Goal: Communication & Community: Answer question/provide support

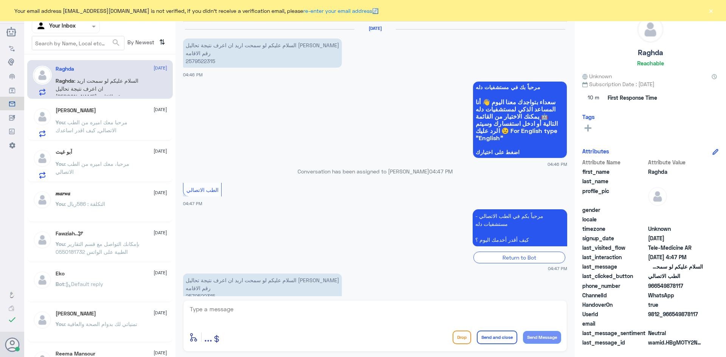
scroll to position [29, 0]
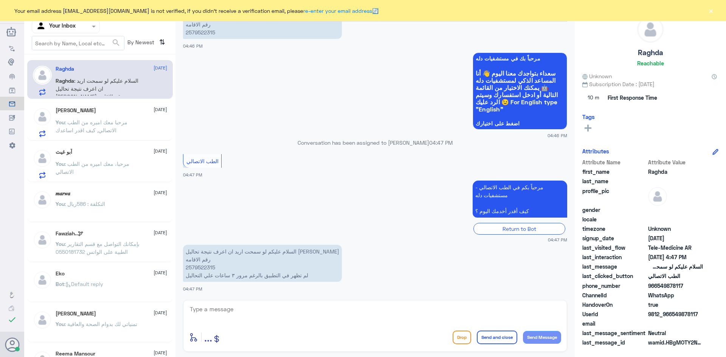
click at [710, 11] on button "×" at bounding box center [711, 11] width 8 height 8
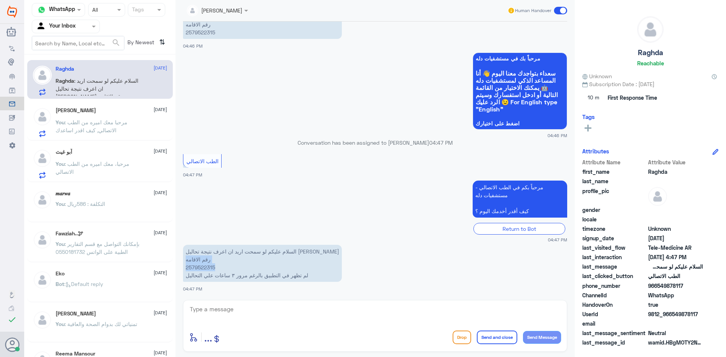
drag, startPoint x: 223, startPoint y: 265, endPoint x: 186, endPoint y: 256, distance: 39.1
click at [178, 261] on div "عبدالكريم الموسى Human Handover 11 Oct 2025 السلام عليكم لو سمحت اريد ان اعرف ن…" at bounding box center [374, 179] width 399 height 359
click at [264, 268] on p "السلام عليكم لو سمحت اريد ان اعرف نتيجة تحاليل ياسين أحمد مجدي رقم الاقامه 2579…" at bounding box center [262, 263] width 159 height 37
drag, startPoint x: 229, startPoint y: 261, endPoint x: 206, endPoint y: 264, distance: 22.5
click at [206, 264] on p "السلام عليكم لو سمحت اريد ان اعرف نتيجة تحاليل ياسين أحمد مجدي رقم الاقامه 2579…" at bounding box center [262, 263] width 159 height 37
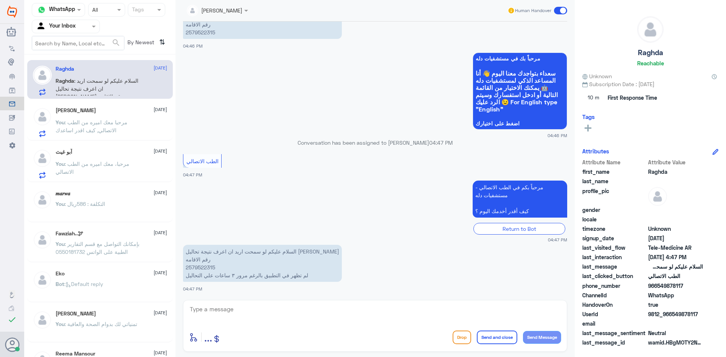
click at [222, 268] on p "السلام عليكم لو سمحت اريد ان اعرف نتيجة تحاليل ياسين أحمد مجدي رقم الاقامه 2579…" at bounding box center [262, 263] width 159 height 37
drag, startPoint x: 218, startPoint y: 267, endPoint x: 180, endPoint y: 267, distance: 37.8
click at [180, 267] on div "11 Oct 2025 السلام عليكم لو سمحت اريد ان اعرف نتيجة تحاليل ياسين أحمد مجدي رقم …" at bounding box center [375, 159] width 392 height 275
copy p "2579522315"
click at [233, 314] on textarea at bounding box center [375, 313] width 372 height 19
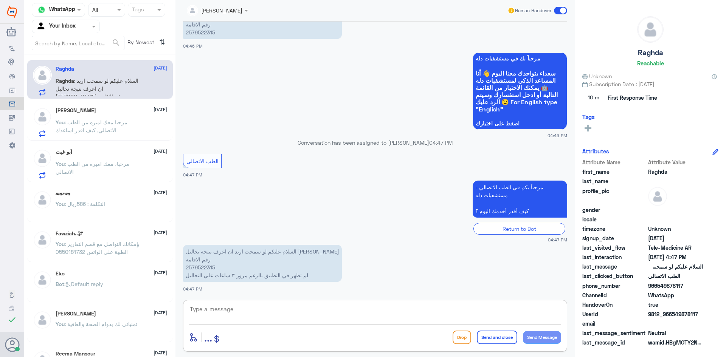
paste textarea "مرحبا معك عبدالكريم من الطب الاتصالي"
drag, startPoint x: 523, startPoint y: 319, endPoint x: 548, endPoint y: 321, distance: 25.0
click at [548, 321] on textarea "مرحبا معك عبدالكريم من الطب الاتصالي" at bounding box center [375, 313] width 372 height 19
type textarea "مرحبا معك علي من الطب الاتصالي"
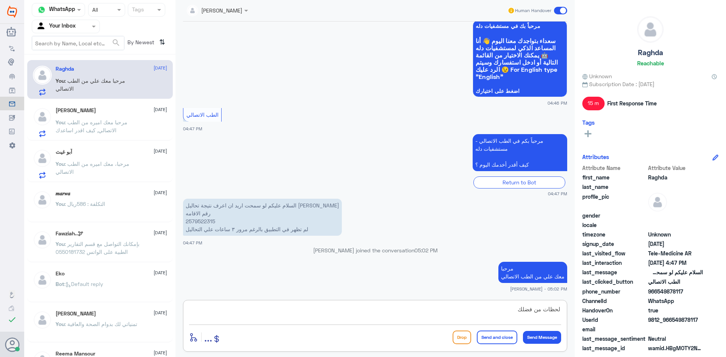
type textarea "لحظات من فضلك"
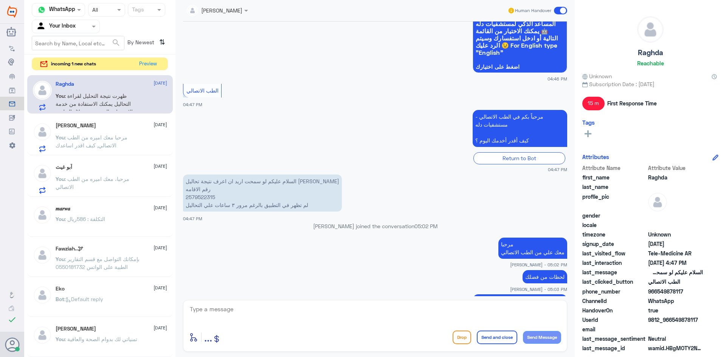
scroll to position [155, 0]
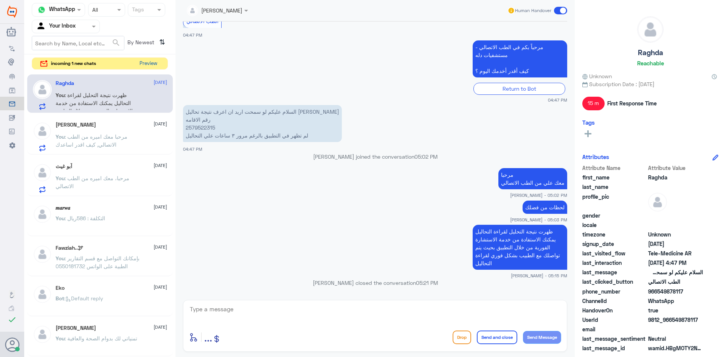
click at [139, 65] on button "Preview" at bounding box center [147, 64] width 23 height 12
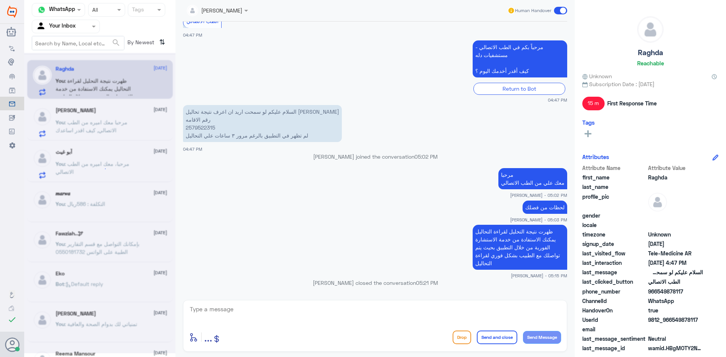
scroll to position [0, 0]
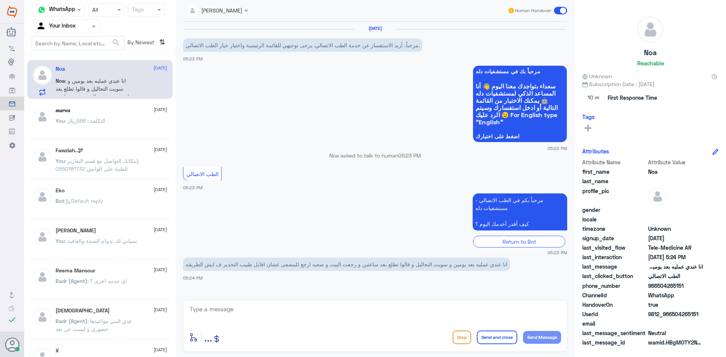
click at [488, 316] on textarea at bounding box center [375, 313] width 372 height 19
click at [400, 317] on textarea at bounding box center [375, 313] width 372 height 19
paste textarea "مرحبا معك عبدالكريم من الطب الاتصالي"
type textarea "مرحبا معك عبدالكريم من الطب الاتصالي"
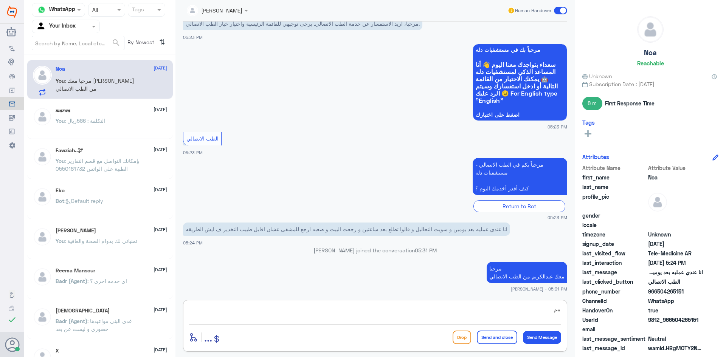
type textarea "م"
paste textarea "ممكن تزودني برقم الملف أو الهوية"
type textarea "ممكن تزودني برقم الملف أو الهوية"
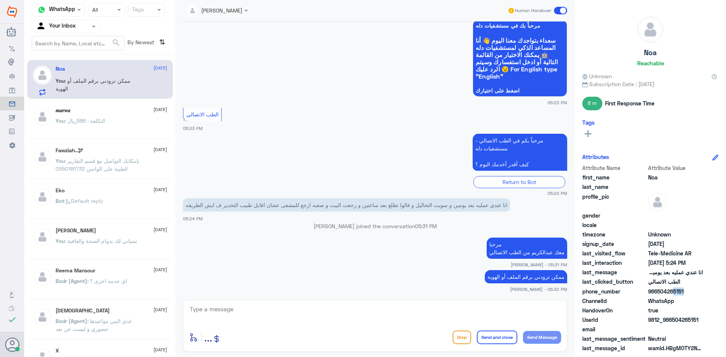
drag, startPoint x: 682, startPoint y: 291, endPoint x: 672, endPoint y: 292, distance: 9.5
click at [672, 292] on span "966504265151" at bounding box center [675, 292] width 55 height 8
drag, startPoint x: 688, startPoint y: 295, endPoint x: 683, endPoint y: 292, distance: 5.3
click at [686, 293] on span "966504265151" at bounding box center [675, 292] width 55 height 8
drag, startPoint x: 683, startPoint y: 292, endPoint x: 657, endPoint y: 294, distance: 26.9
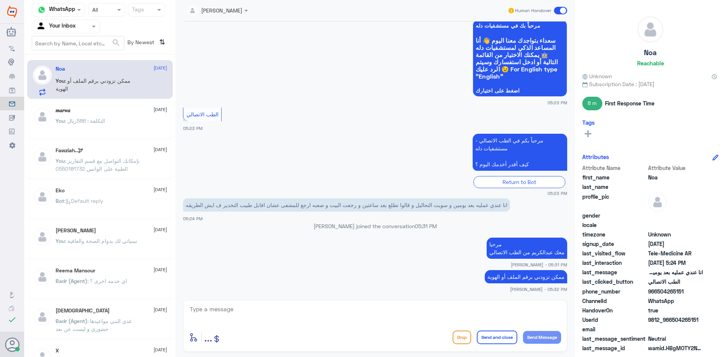
click at [657, 294] on span "966504265151" at bounding box center [675, 292] width 55 height 8
copy span "504265151"
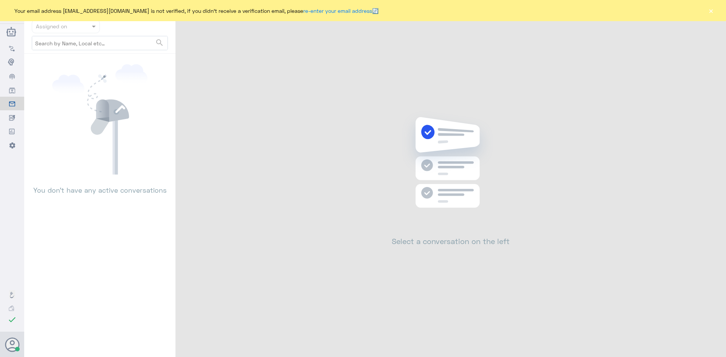
click at [713, 9] on button "×" at bounding box center [711, 11] width 8 height 8
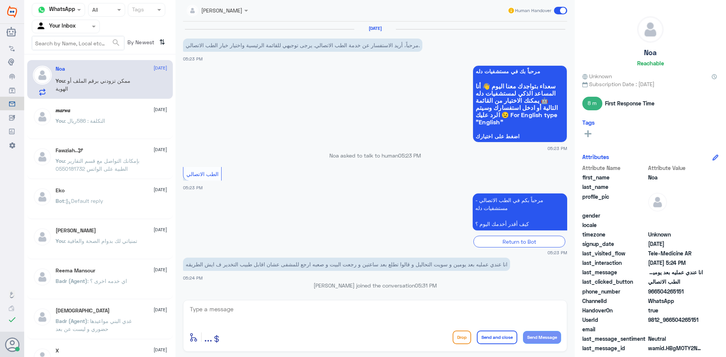
scroll to position [59, 0]
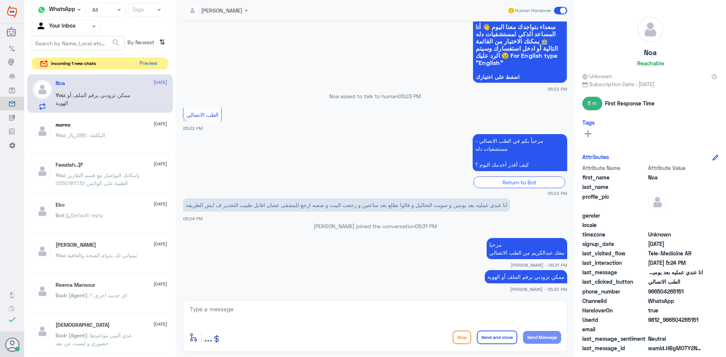
click at [143, 62] on button "Preview" at bounding box center [147, 64] width 23 height 12
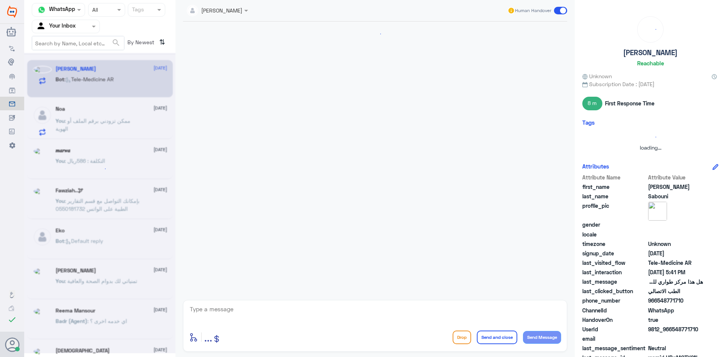
scroll to position [78, 0]
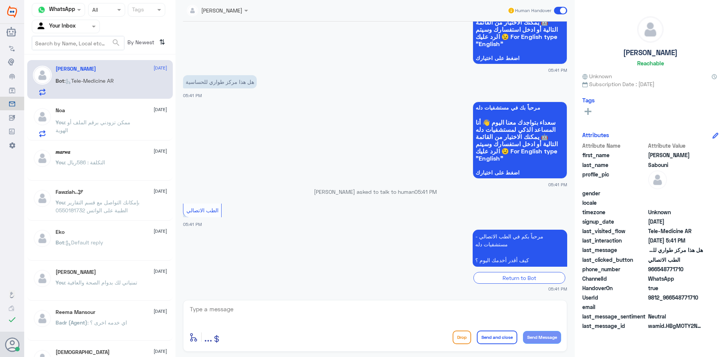
click at [121, 78] on div "Sami Sabouni 11 October Bot : Tele-Medicine AR" at bounding box center [112, 81] width 112 height 30
click at [138, 123] on p "You : ممكن تزودني برقم الملف أو الهوية" at bounding box center [98, 127] width 85 height 19
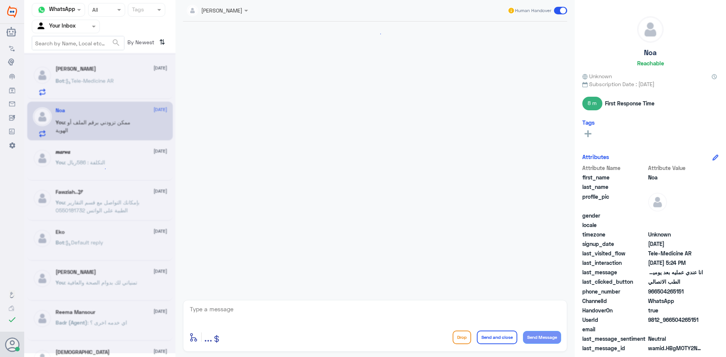
scroll to position [59, 0]
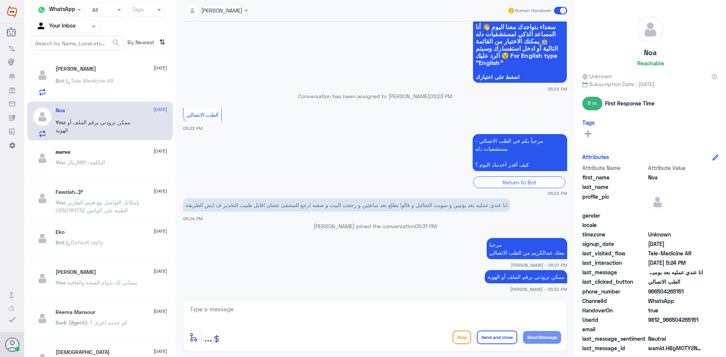
click at [118, 87] on div "Bot : Tele-Medicine AR" at bounding box center [112, 87] width 112 height 17
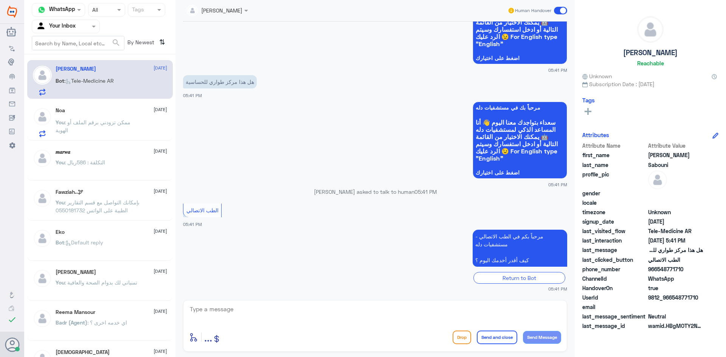
scroll to position [104, 0]
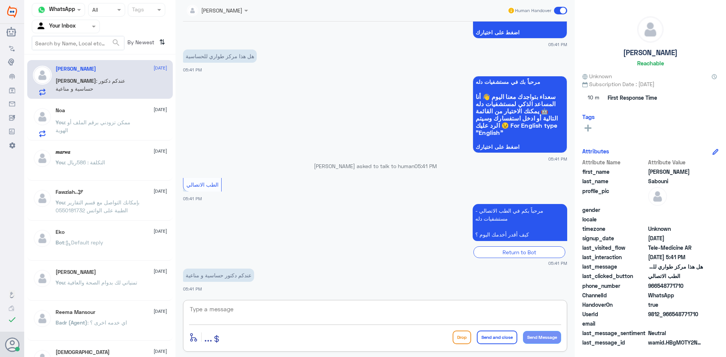
click at [394, 314] on textarea at bounding box center [375, 313] width 372 height 19
paste textarea "مرحبا معك عبدالكريم من الطب الاتصالي"
drag, startPoint x: 548, startPoint y: 340, endPoint x: 413, endPoint y: 33, distance: 335.3
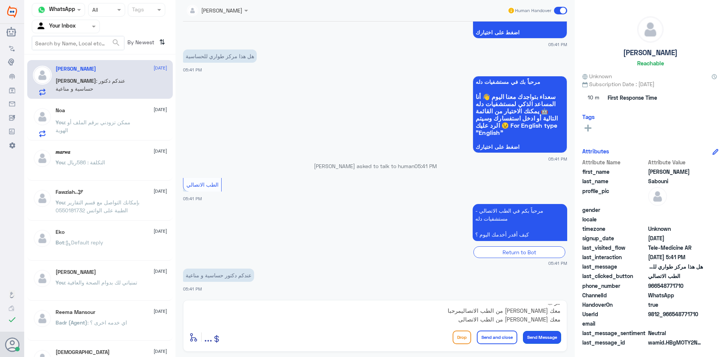
click at [596, 22] on div "Channel WhatsApp Status × All Tags Agent Filter Your Inbox search By Newest ⇅ S…" at bounding box center [375, 179] width 702 height 359
drag, startPoint x: 465, startPoint y: 321, endPoint x: 562, endPoint y: 322, distance: 97.2
click at [562, 322] on div "مرحبا معك عبدالكريم من الطب الاتصاليمرحبا معك عبدالكريم من الطب الاتصالي enter …" at bounding box center [375, 326] width 384 height 52
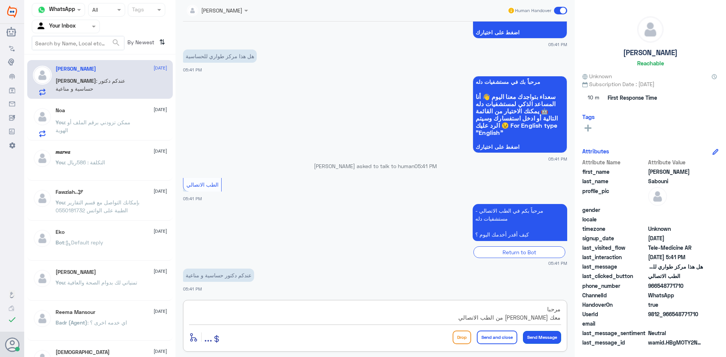
type textarea "مرحبا معك عبدالكريم من الطب الاتصالي"
click at [548, 337] on button "Send Message" at bounding box center [542, 337] width 38 height 13
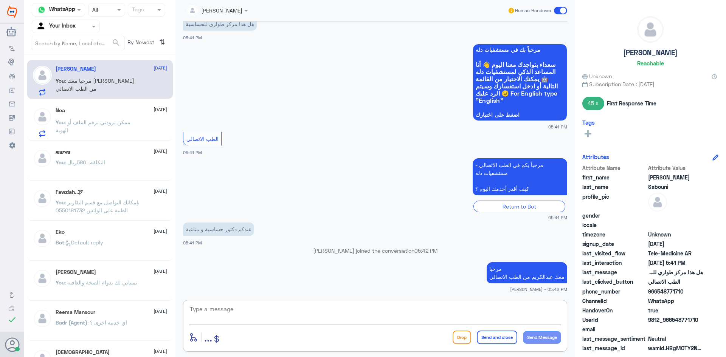
click at [486, 321] on textarea at bounding box center [375, 313] width 372 height 19
drag, startPoint x: 413, startPoint y: 302, endPoint x: 414, endPoint y: 298, distance: 3.9
click at [414, 297] on div "عبدالكريم الموسى Human Handover 11 Oct 2025 السلام عليكم 05:41 PM مرحباً بك في …" at bounding box center [374, 179] width 399 height 359
click at [133, 112] on div "Noa 11 October" at bounding box center [112, 110] width 112 height 6
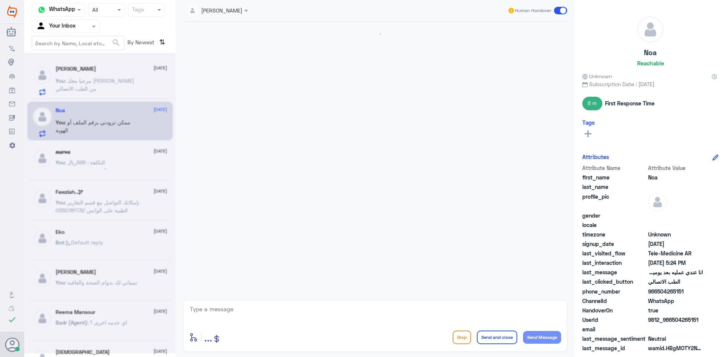
scroll to position [59, 0]
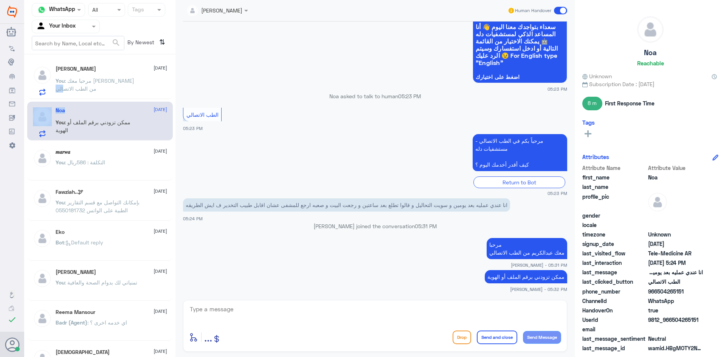
drag, startPoint x: 114, startPoint y: 91, endPoint x: 115, endPoint y: 99, distance: 8.4
click at [115, 99] on div "Sami Sabouni 11 October You : مرحبا معك عبدالكريم من الطب الاتصالي Noa 11 Octob…" at bounding box center [99, 208] width 151 height 302
click at [120, 90] on p "You : مرحبا معك عبدالكريم من الطب الاتصالي" at bounding box center [98, 86] width 85 height 19
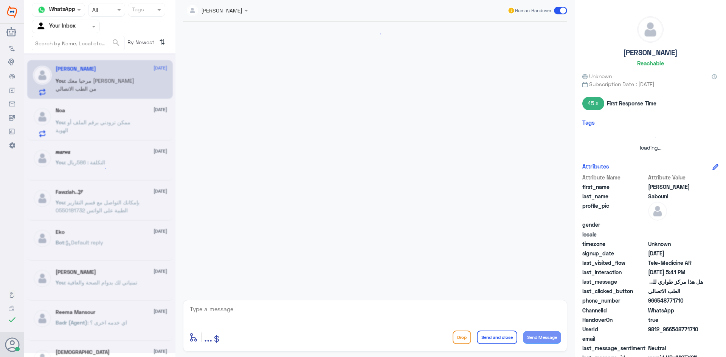
scroll to position [150, 0]
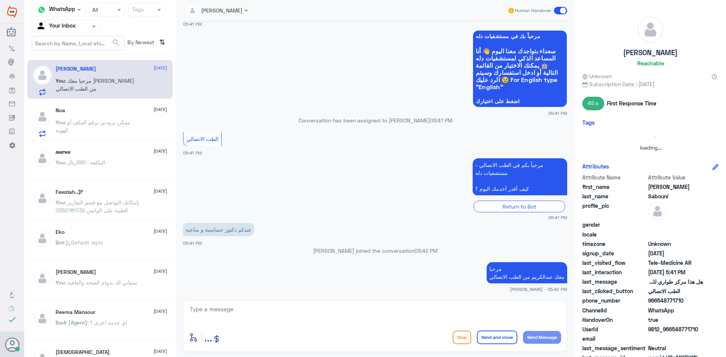
click at [121, 118] on div "Noa 11 October You : ممكن تزودني برقم الملف أو الهوية" at bounding box center [112, 122] width 112 height 30
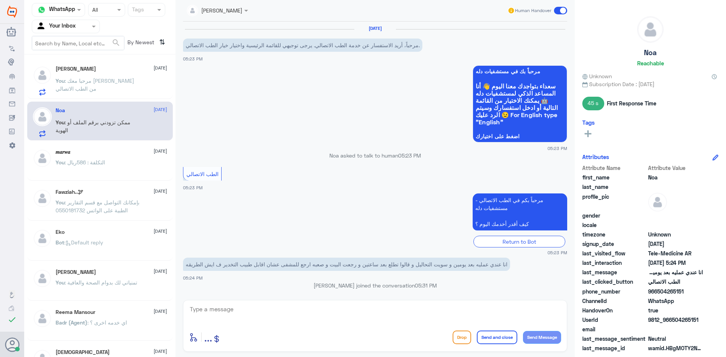
scroll to position [59, 0]
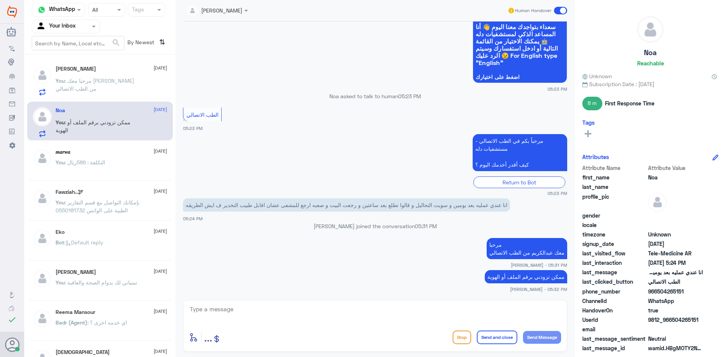
click at [121, 90] on p "You : مرحبا معك عبدالكريم من الطب الاتصالي" at bounding box center [98, 86] width 85 height 19
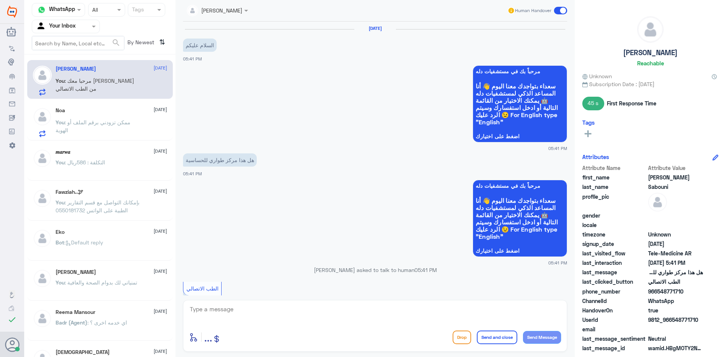
scroll to position [150, 0]
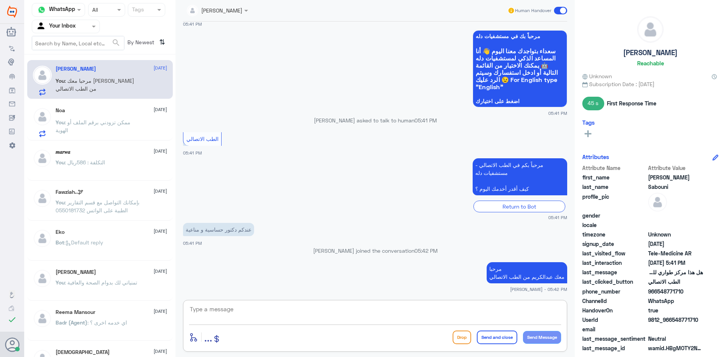
click at [388, 319] on textarea at bounding box center [375, 313] width 372 height 19
type textarea "ا"
paste textarea "هنا الطب الاتصالي لكل مايخص الاستشارة الفورية من خلال التطبيق والتي من خلالها ي…"
type textarea "هنا الطب الاتصالي لكل مايخص الاستشارة الفورية من خلال التطبيق والتي من خلالها ي…"
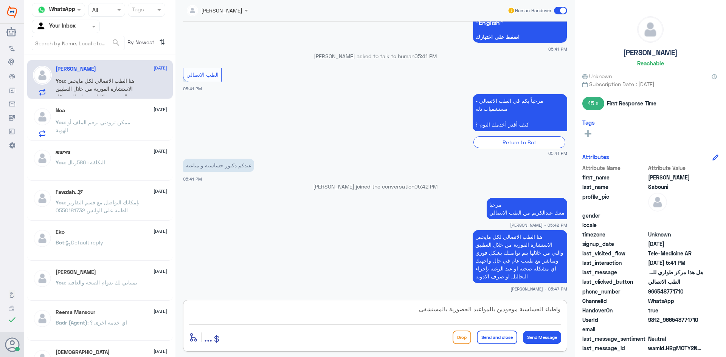
type textarea "واطباء الحساسية موجودين بالمواعيد الحضورية بالمستشفى"
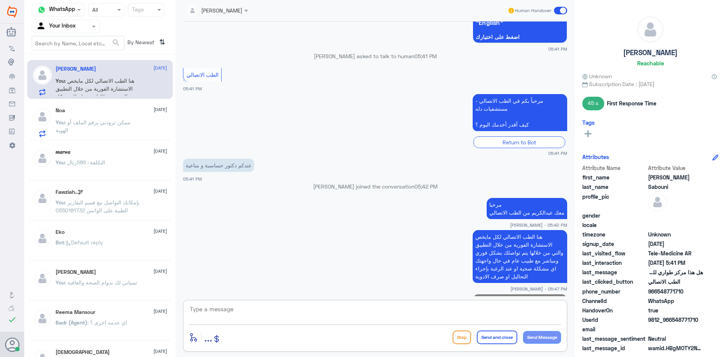
scroll to position [246, 0]
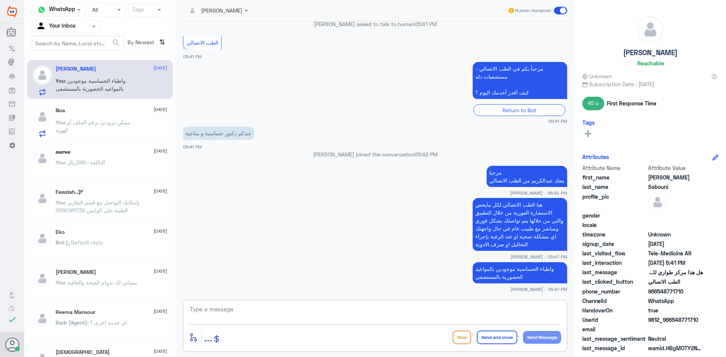
paste textarea "بإمكانك حجز موعد عن طريق التطبيق أو بالاتصال على الرقم الموحد 920012222"
type textarea "بإمكانك حجز موعد عن طريق التطبيق أو بالاتصال على الرقم الموحد 920012222"
click at [502, 341] on button "Send and close" at bounding box center [497, 338] width 40 height 14
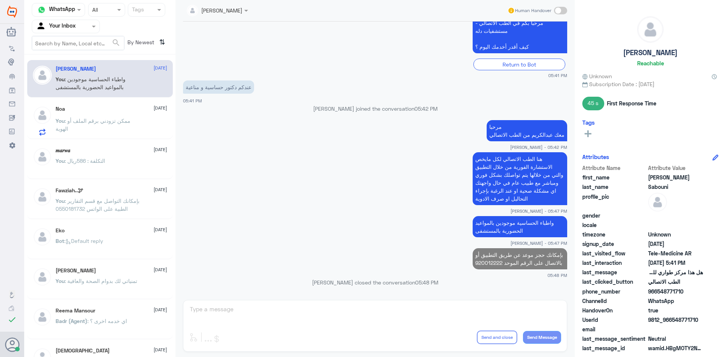
click at [133, 120] on p "You : ممكن تزودني برقم الملف أو الهوية" at bounding box center [98, 126] width 85 height 19
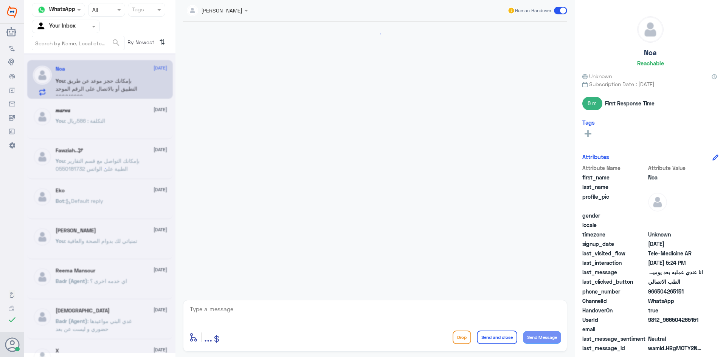
scroll to position [59, 0]
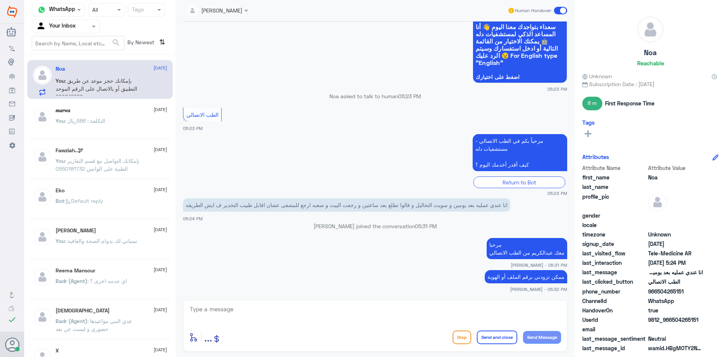
click at [559, 8] on span at bounding box center [560, 11] width 13 height 8
click at [0, 0] on input "checkbox" at bounding box center [0, 0] width 0 height 0
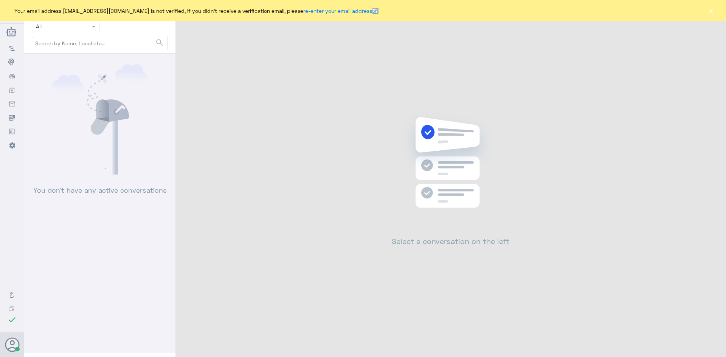
click at [714, 12] on button "×" at bounding box center [711, 11] width 8 height 8
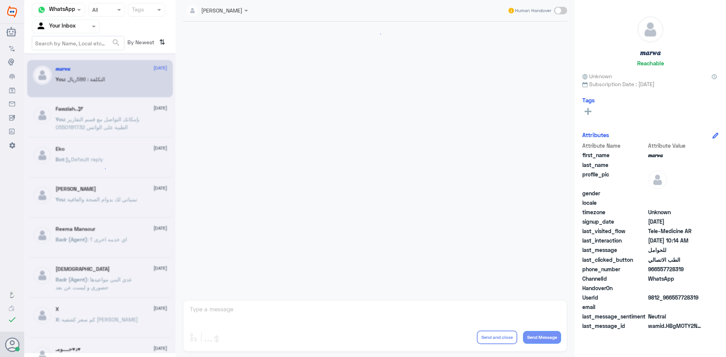
scroll to position [382, 0]
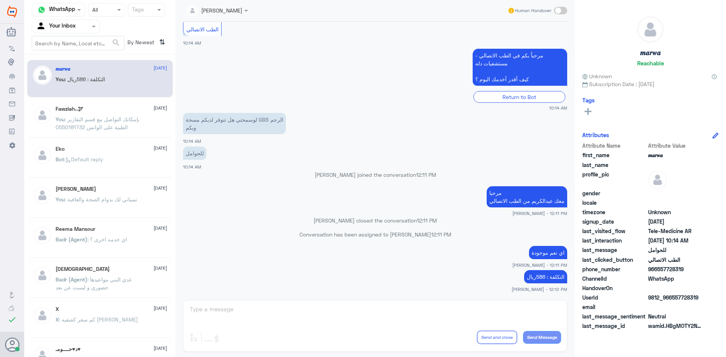
click at [131, 115] on div "Fawziah..🕊 28 August You : بإمكانك التواصل مع قسم التقارير الطبية على الواتس 05…" at bounding box center [112, 120] width 112 height 28
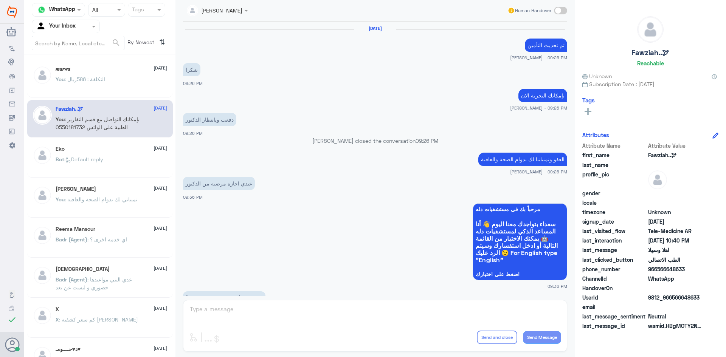
scroll to position [377, 0]
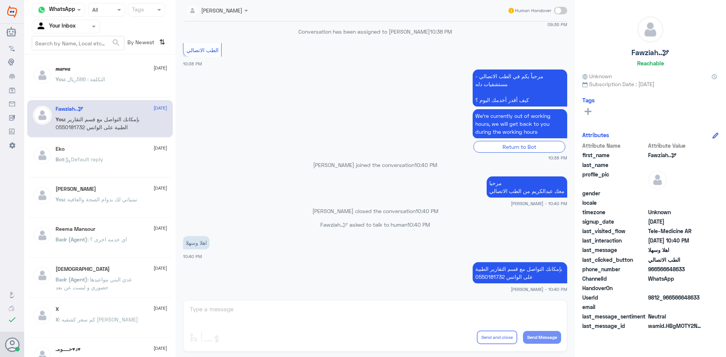
click at [160, 87] on div "You : التكلفة : 586ريال" at bounding box center [112, 85] width 112 height 17
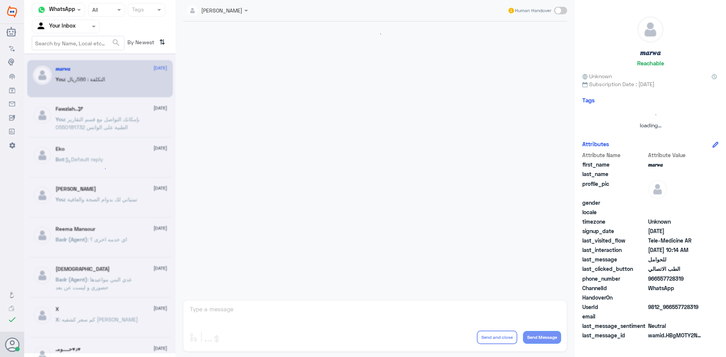
scroll to position [382, 0]
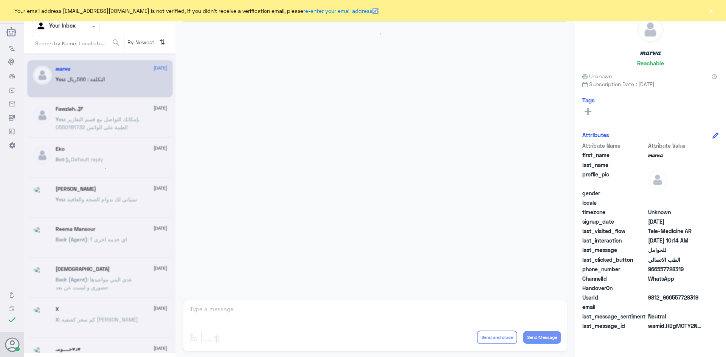
scroll to position [382, 0]
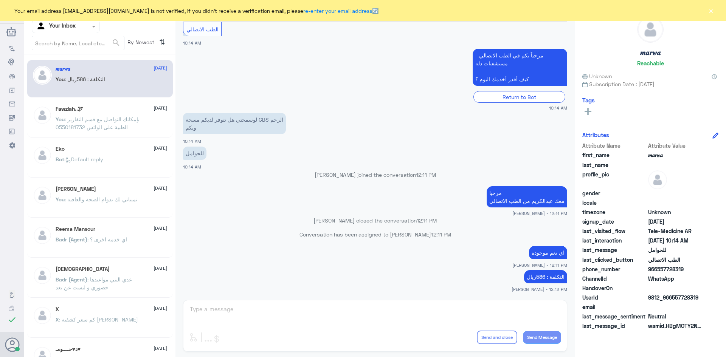
click at [712, 11] on button "×" at bounding box center [711, 11] width 8 height 8
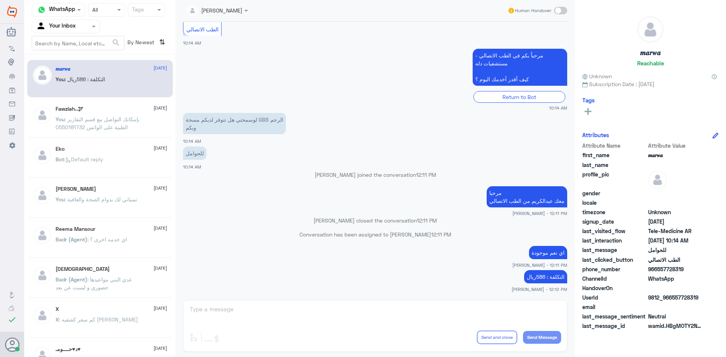
click at [88, 121] on span ": بإمكانك التواصل مع قسم التقارير الطبية على الواتس 0550181732" at bounding box center [98, 123] width 84 height 14
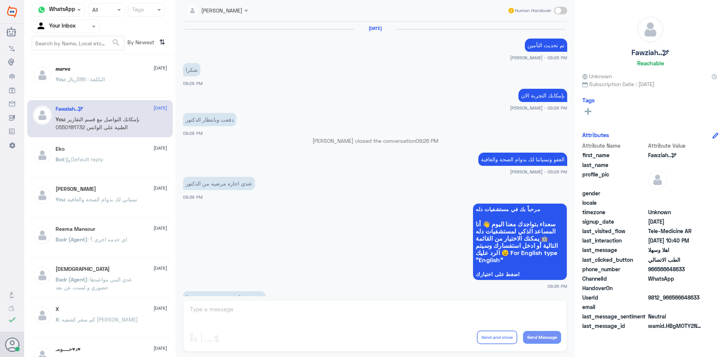
scroll to position [377, 0]
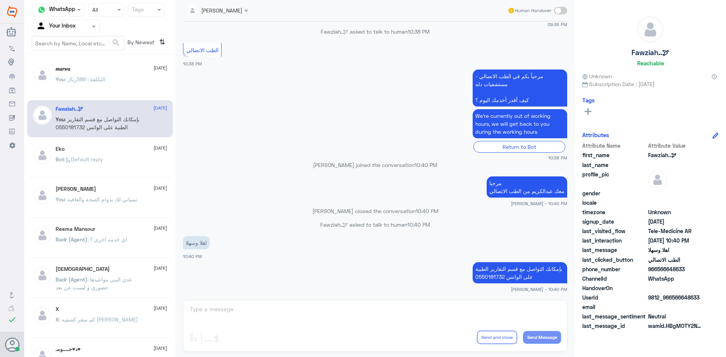
click at [113, 160] on div "Bot : Default reply" at bounding box center [112, 165] width 112 height 17
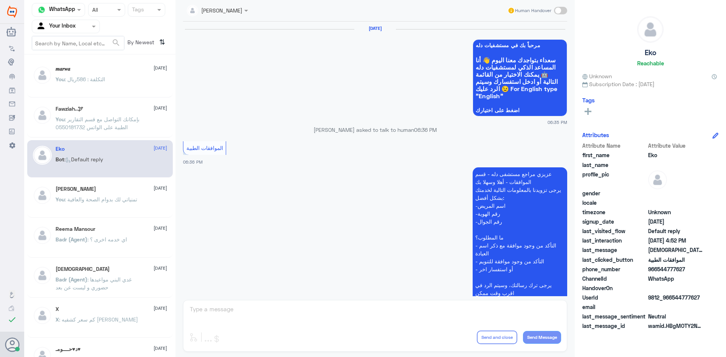
scroll to position [722, 0]
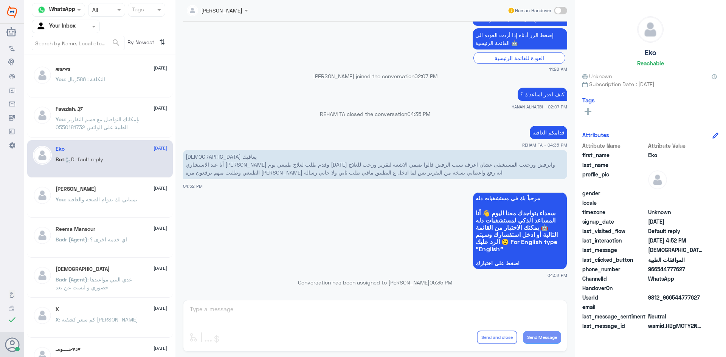
click at [126, 131] on p "You : بإمكانك التواصل مع قسم التقارير الطبية على الواتس 0550181732" at bounding box center [98, 124] width 85 height 19
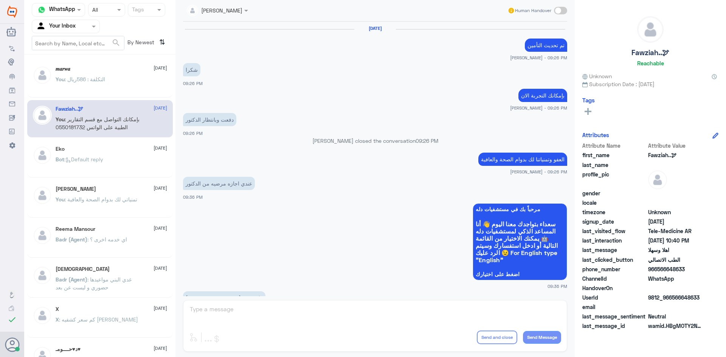
scroll to position [377, 0]
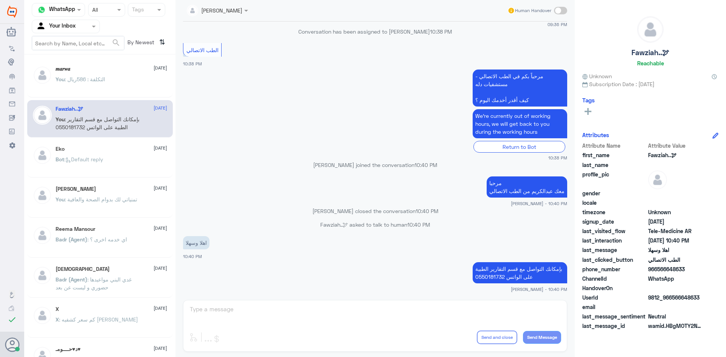
click at [113, 170] on div "Bot : Default reply" at bounding box center [112, 165] width 112 height 17
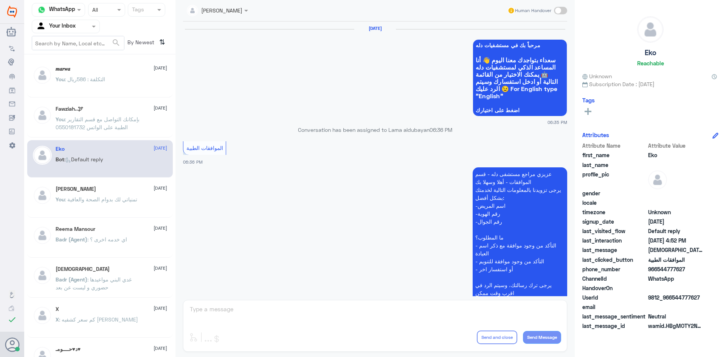
scroll to position [722, 0]
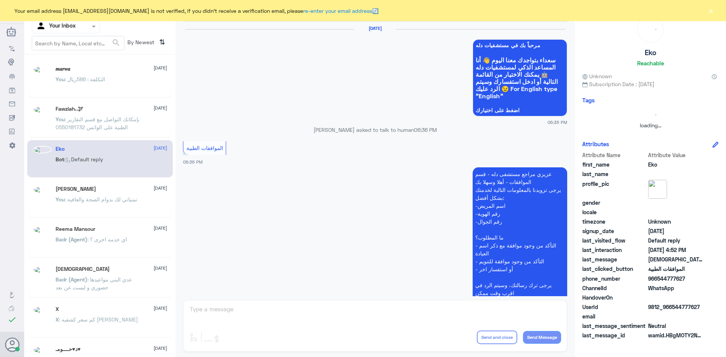
scroll to position [722, 0]
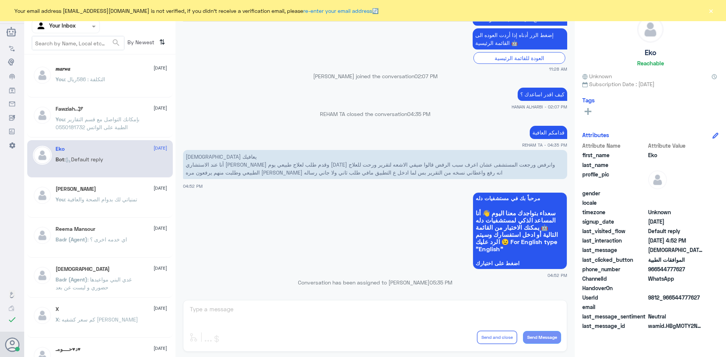
click at [103, 71] on div "𝒎𝒂𝒓𝒘𝒂 [DATE]" at bounding box center [112, 69] width 112 height 6
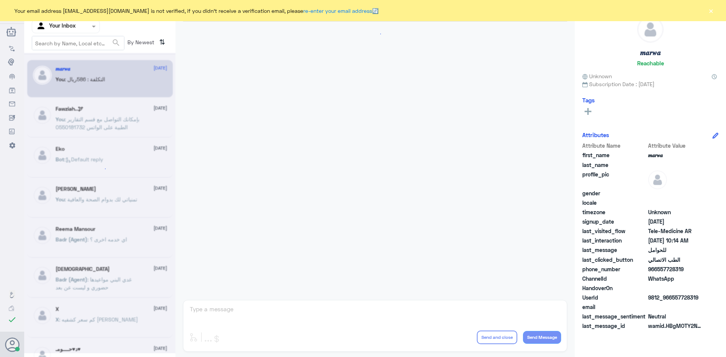
scroll to position [382, 0]
